Goal: Communication & Community: Ask a question

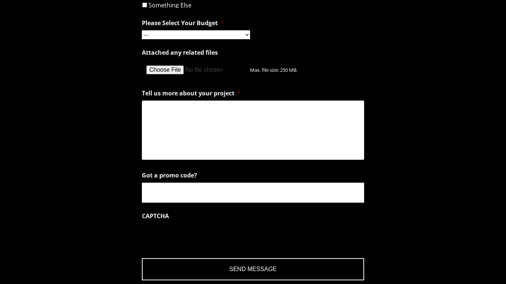
scroll to position [492, 0]
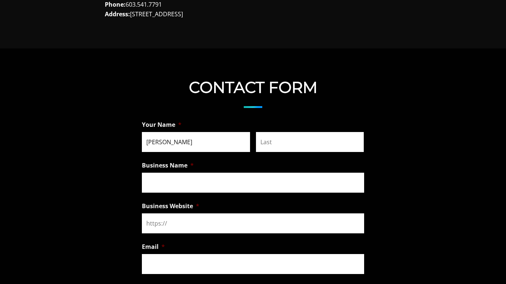
type input "[PERSON_NAME]"
type input "Runway"
type input "[URL][DOMAIN_NAME]"
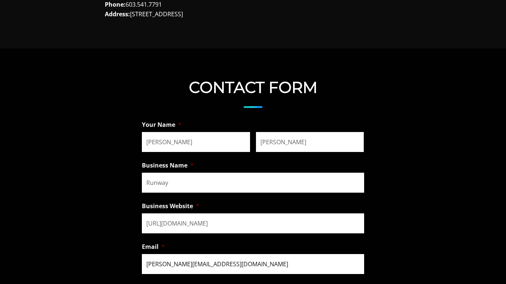
scroll to position [655, 0]
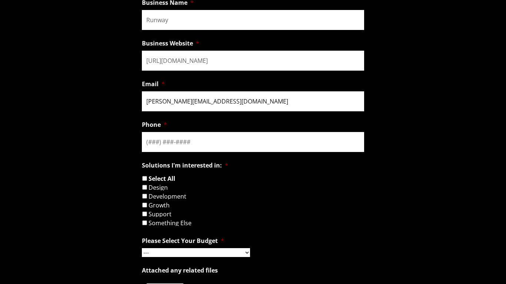
type input "[PERSON_NAME][EMAIL_ADDRESS][DOMAIN_NAME]"
type input "[PHONE_NUMBER]"
click at [144, 179] on input "Select All" at bounding box center [144, 178] width 5 height 5
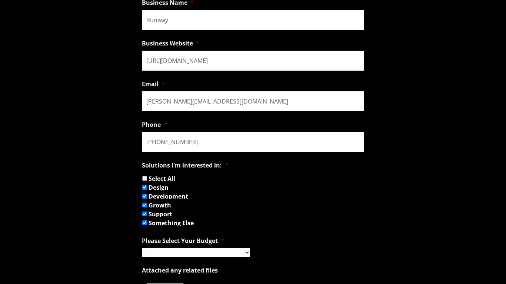
checkbox input "true"
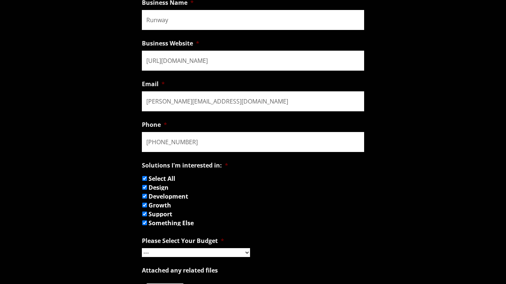
checkbox input "true"
select select "$1,000 - $5,000"
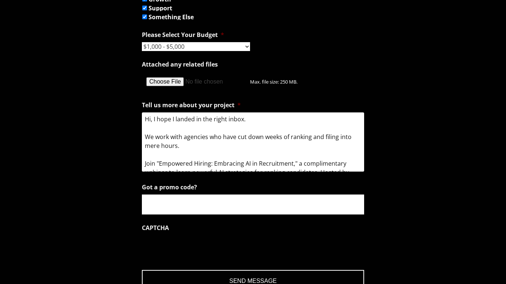
scroll to position [76, 0]
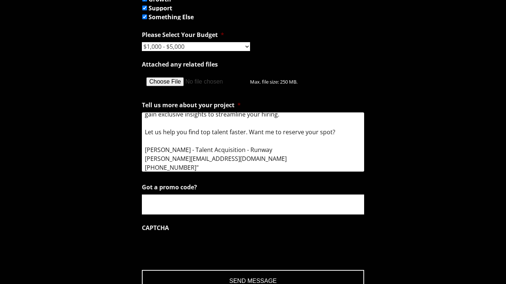
type textarea "Hi, I hope I landed in the right inbox. We work with agencies who have cut down…"
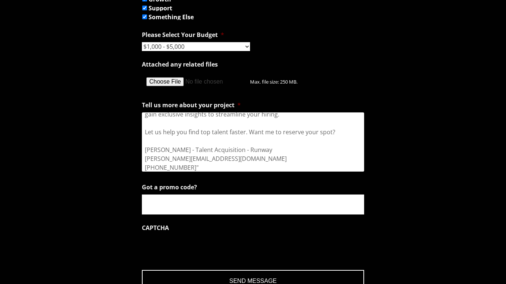
click at [253, 273] on input "Send Message" at bounding box center [253, 281] width 222 height 22
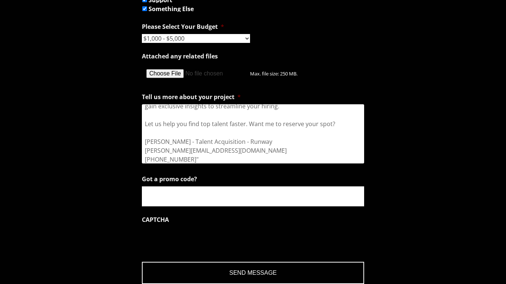
scroll to position [573, 0]
